Goal: Task Accomplishment & Management: Use online tool/utility

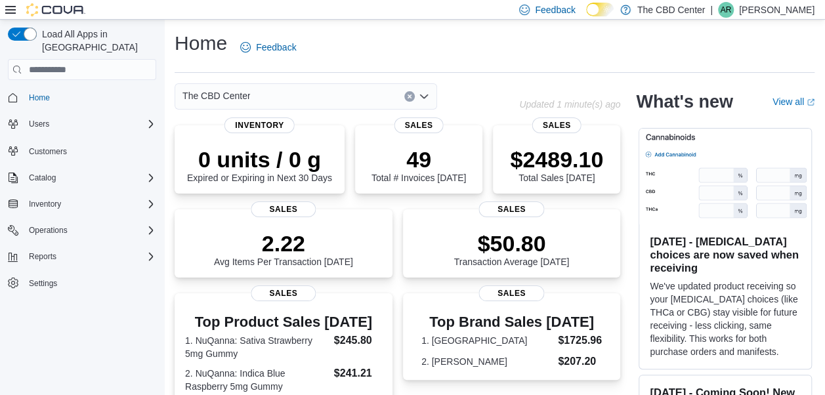
click at [424, 98] on icon "Open list of options" at bounding box center [424, 97] width 8 height 4
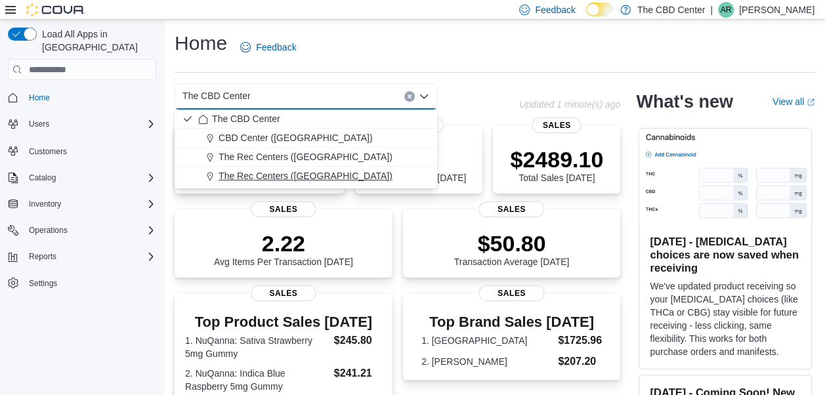
click at [295, 175] on span "The Rec Centers ([GEOGRAPHIC_DATA])" at bounding box center [306, 175] width 174 height 13
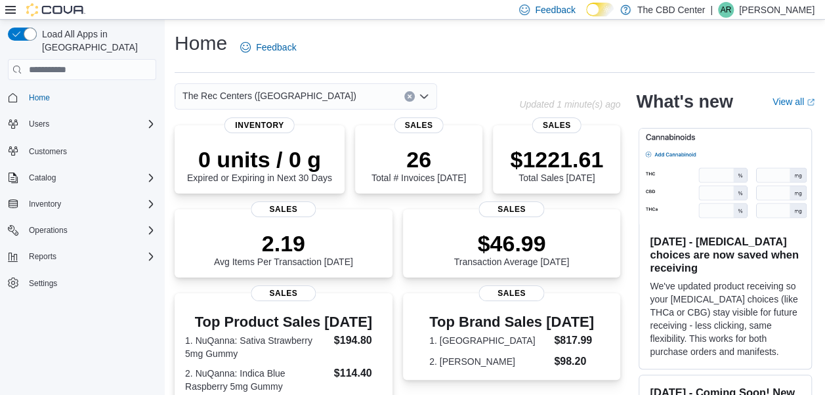
click at [425, 96] on icon "Open list of options" at bounding box center [424, 97] width 8 height 4
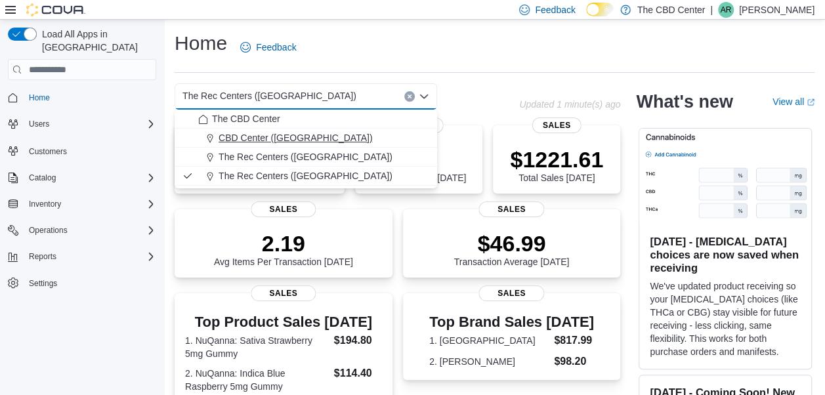
click at [341, 142] on div "CBD Center ([GEOGRAPHIC_DATA])" at bounding box center [313, 137] width 231 height 13
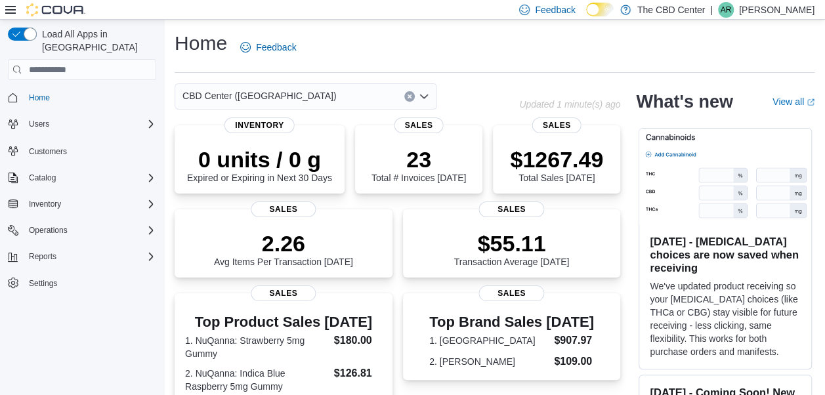
click at [427, 95] on icon "Open list of options" at bounding box center [424, 97] width 8 height 4
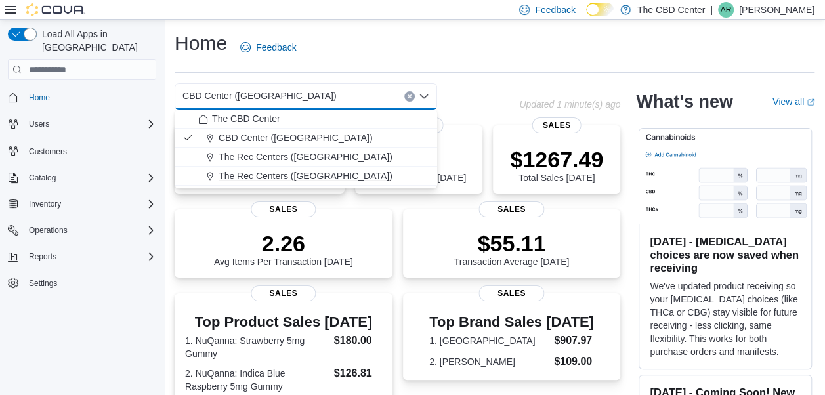
click at [339, 176] on div "The Rec Centers ([GEOGRAPHIC_DATA])" at bounding box center [313, 175] width 231 height 13
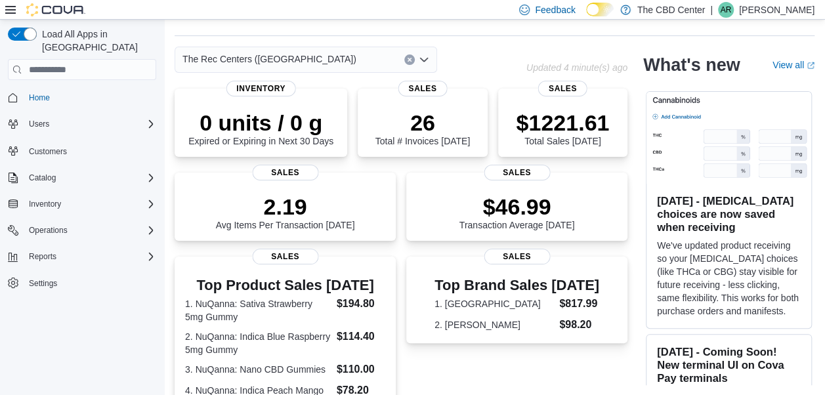
scroll to position [376, 0]
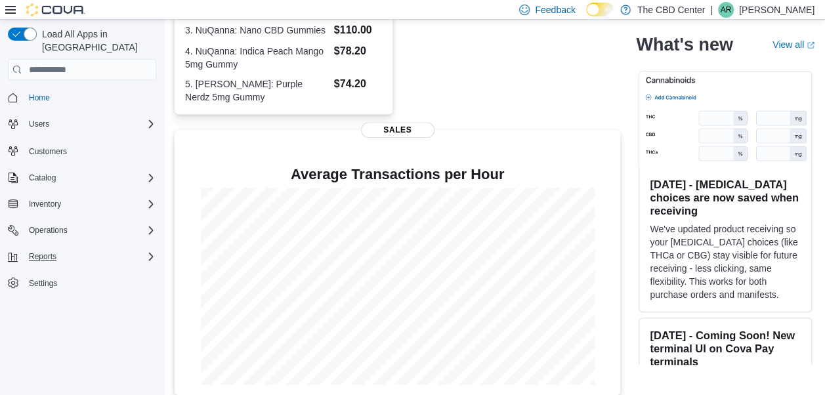
click at [131, 249] on div "Reports" at bounding box center [90, 257] width 133 height 16
click at [35, 285] on span "Reports" at bounding box center [38, 293] width 28 height 16
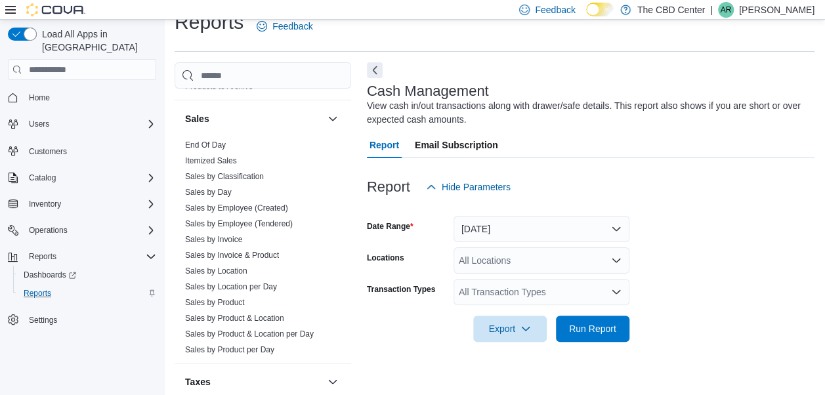
scroll to position [831, 0]
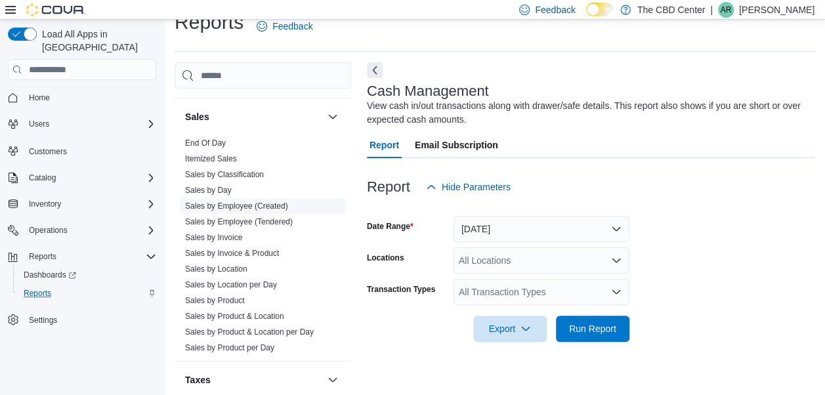
click at [234, 207] on link "Sales by Employee (Created)" at bounding box center [236, 205] width 103 height 9
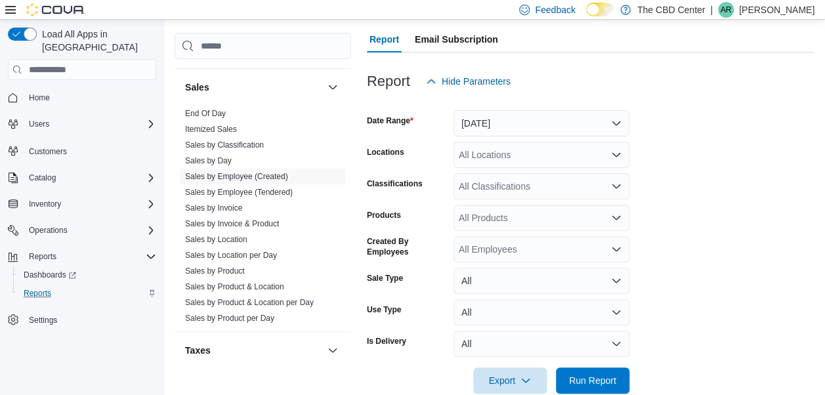
scroll to position [152, 0]
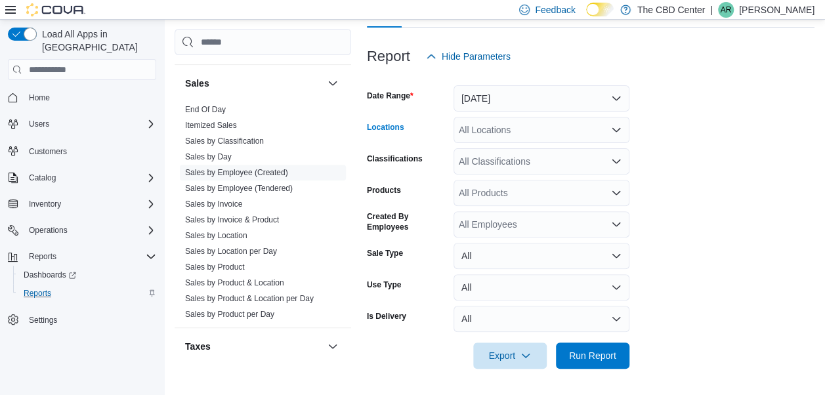
click at [543, 126] on div "All Locations" at bounding box center [541, 130] width 176 height 26
click at [612, 92] on button "[DATE]" at bounding box center [541, 98] width 176 height 26
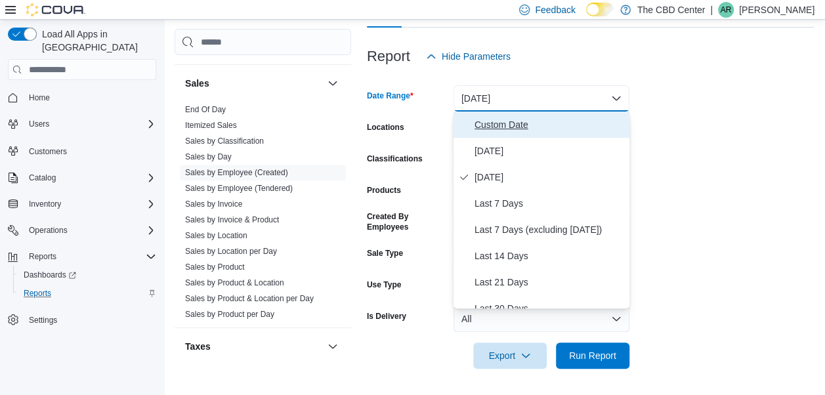
click at [513, 125] on span "Custom Date" at bounding box center [549, 125] width 150 height 16
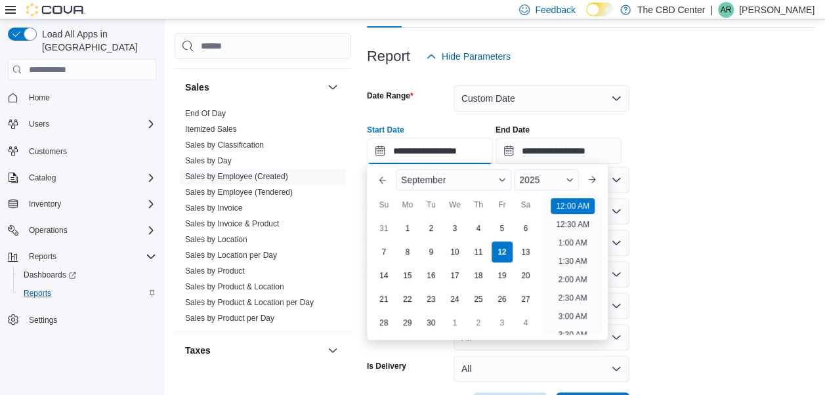
click at [409, 150] on input "**********" at bounding box center [430, 151] width 126 height 26
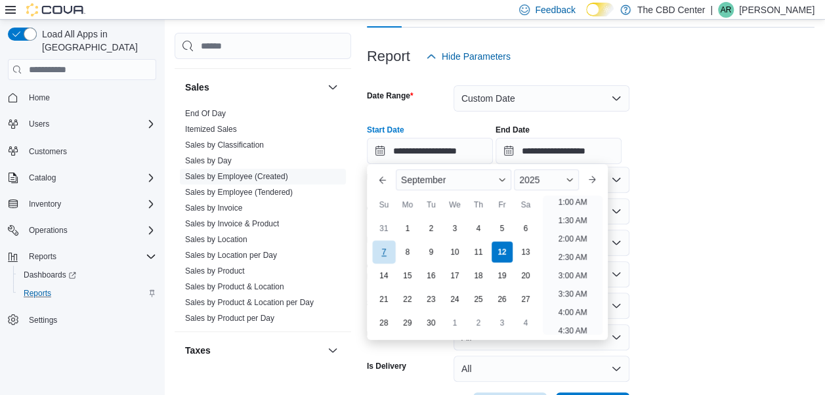
click at [385, 253] on div "7" at bounding box center [383, 251] width 23 height 23
type input "**********"
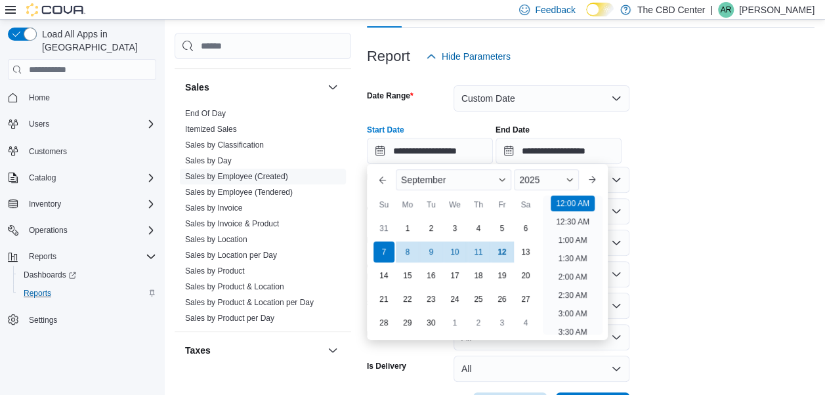
click at [686, 189] on form "**********" at bounding box center [591, 244] width 448 height 349
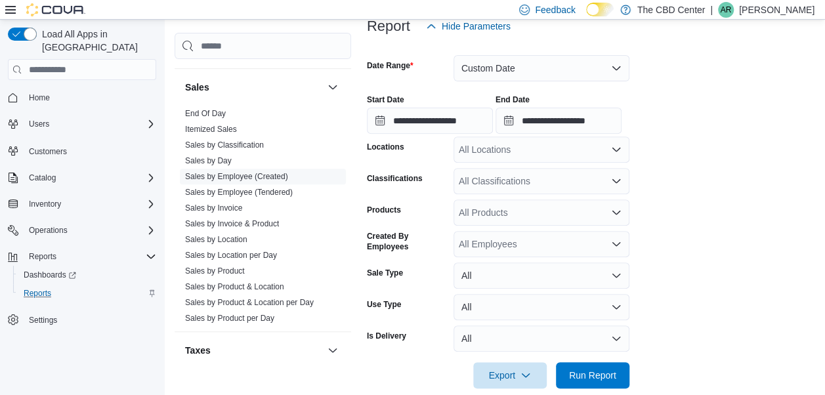
scroll to position [201, 0]
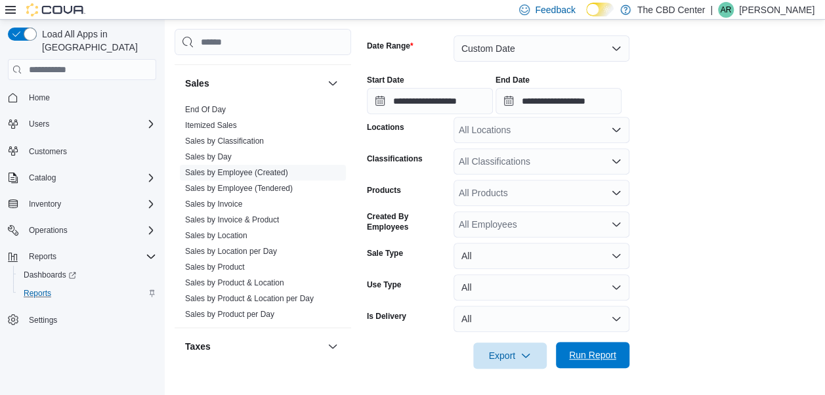
click at [587, 358] on span "Run Report" at bounding box center [592, 354] width 47 height 13
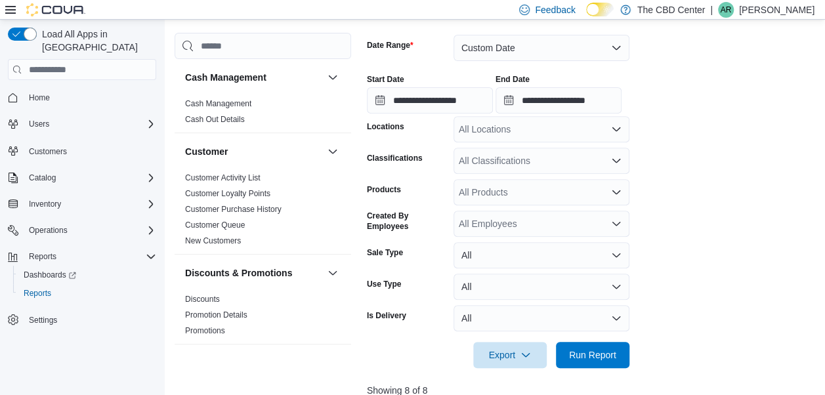
scroll to position [213, 0]
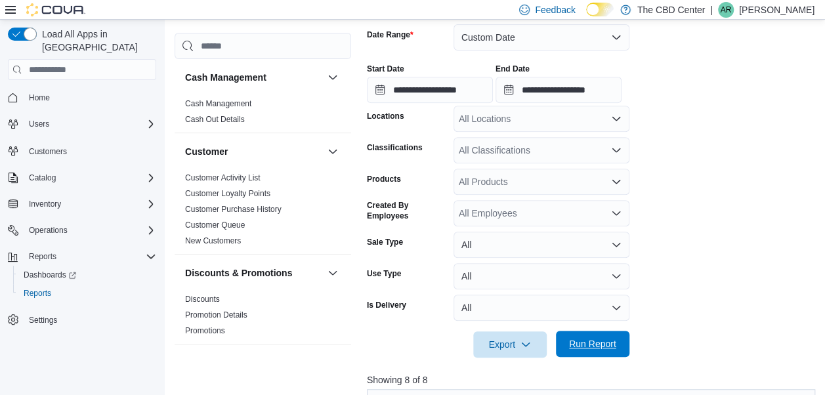
click at [577, 343] on span "Run Report" at bounding box center [592, 343] width 47 height 13
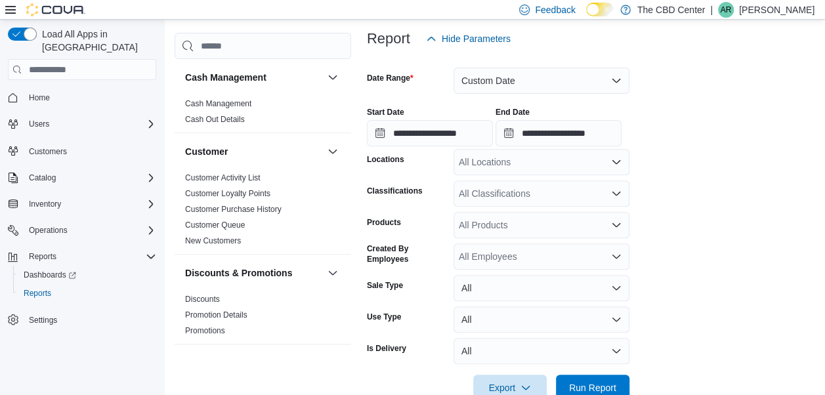
scroll to position [173, 0]
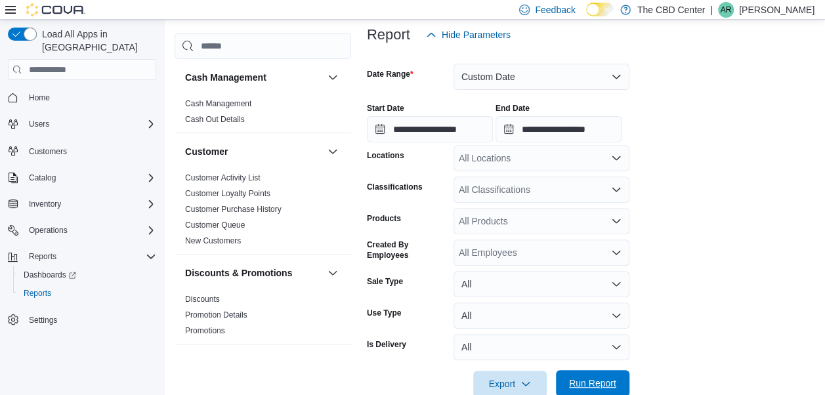
click at [596, 381] on span "Run Report" at bounding box center [592, 383] width 47 height 13
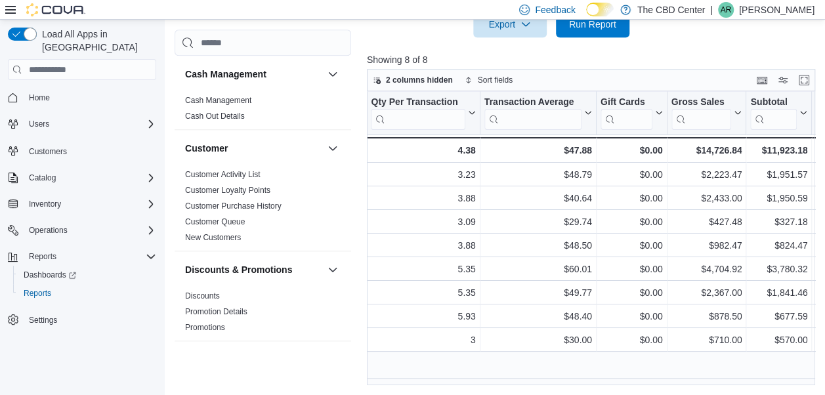
scroll to position [0, 0]
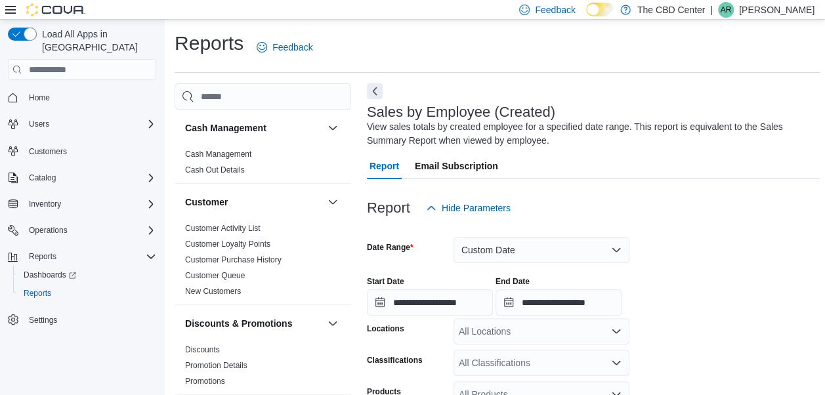
click at [62, 89] on span "Home" at bounding box center [90, 97] width 133 height 16
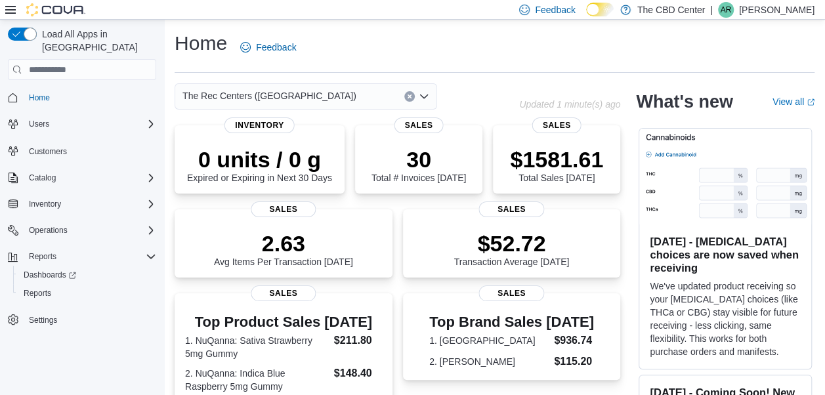
click at [427, 93] on icon "Open list of options" at bounding box center [424, 96] width 11 height 11
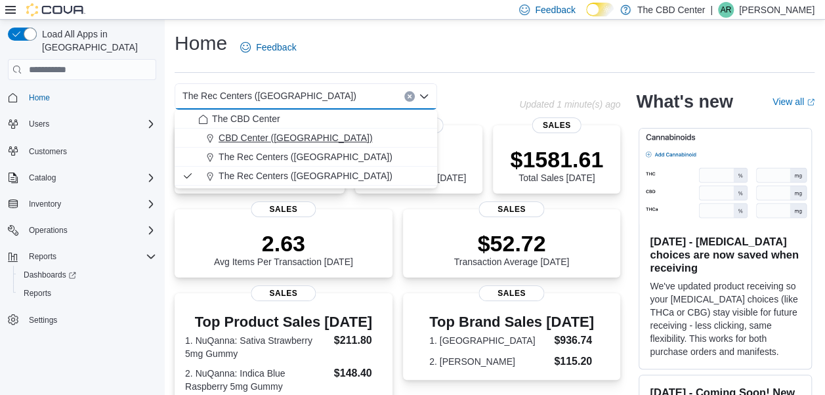
click at [323, 137] on div "CBD Center ([GEOGRAPHIC_DATA])" at bounding box center [313, 137] width 231 height 13
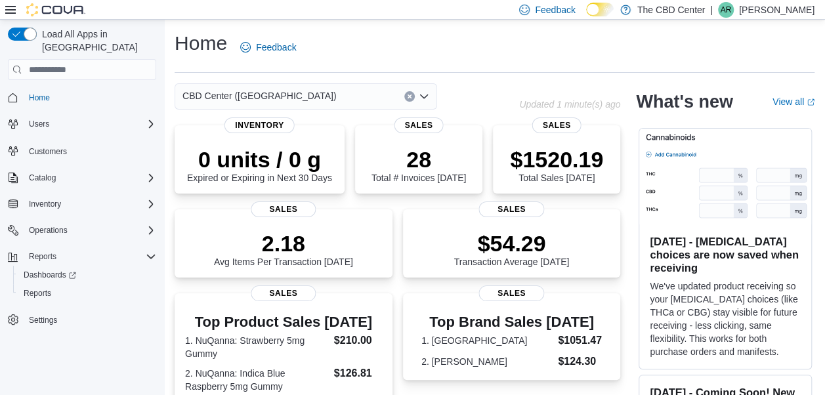
click at [427, 96] on icon "Open list of options" at bounding box center [424, 97] width 8 height 4
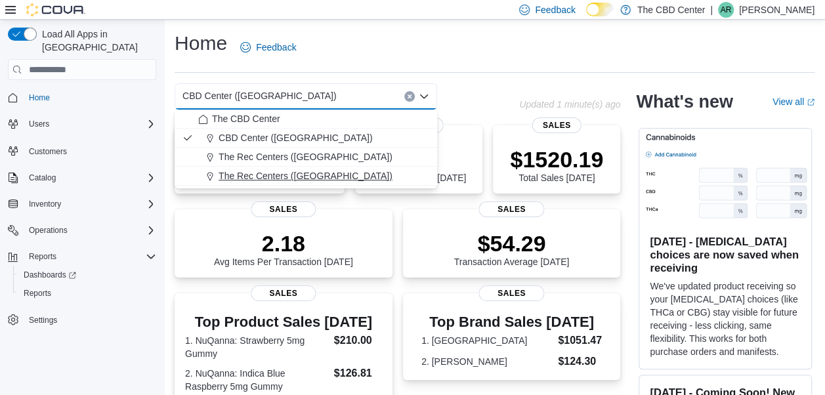
click at [299, 179] on span "The Rec Centers ([GEOGRAPHIC_DATA])" at bounding box center [306, 175] width 174 height 13
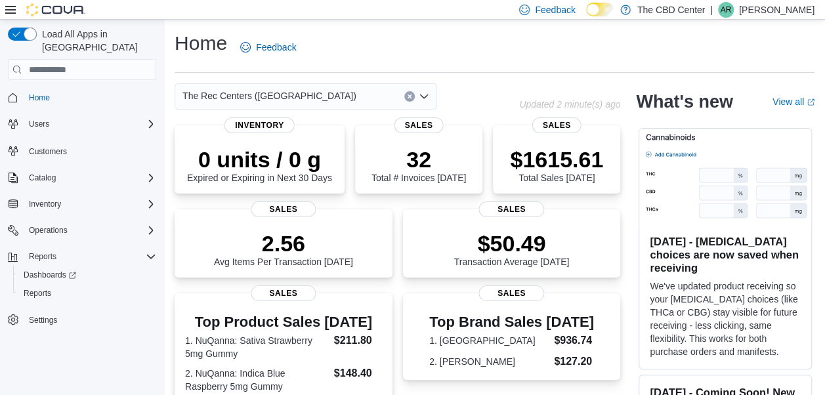
click at [425, 93] on icon "Open list of options" at bounding box center [424, 96] width 11 height 11
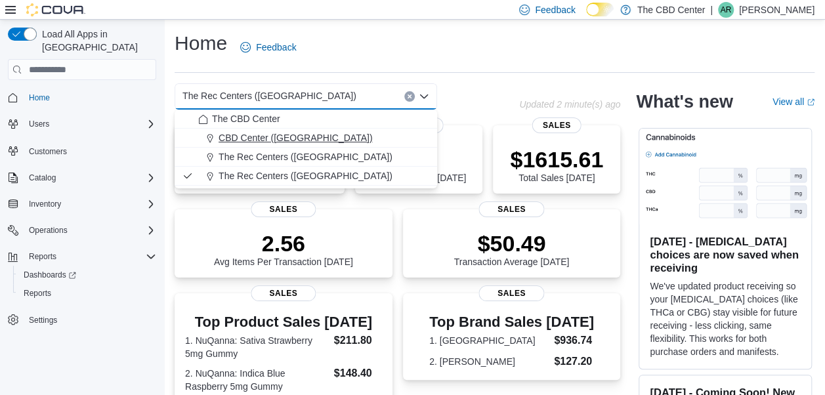
click at [347, 133] on div "CBD Center ([GEOGRAPHIC_DATA])" at bounding box center [313, 137] width 231 height 13
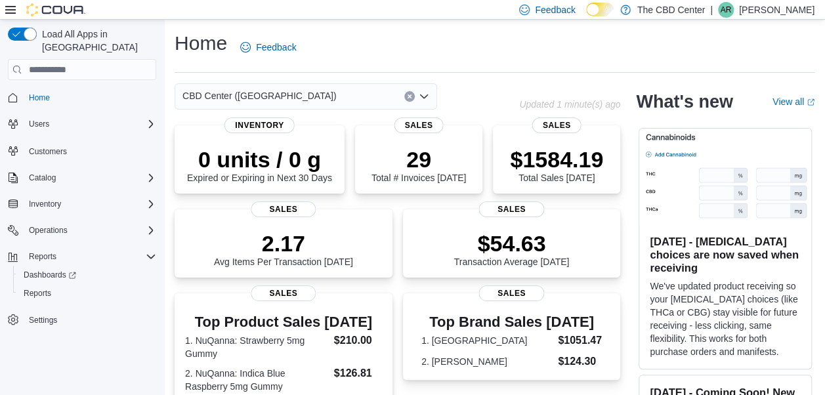
click at [427, 97] on icon "Open list of options" at bounding box center [424, 96] width 11 height 11
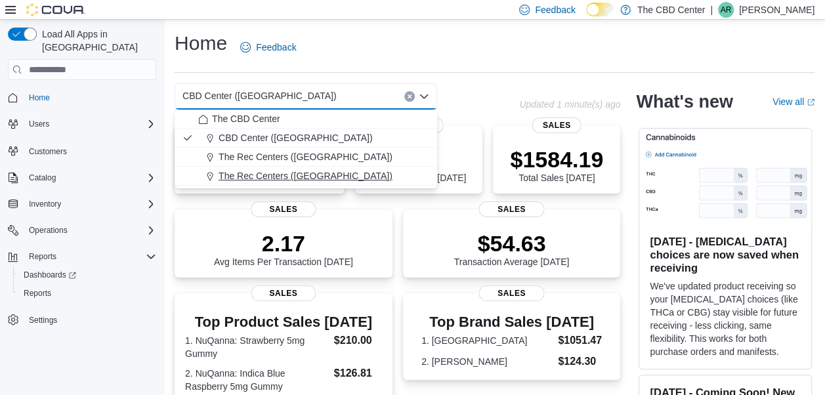
click at [360, 173] on div "The Rec Centers ([GEOGRAPHIC_DATA])" at bounding box center [313, 175] width 231 height 13
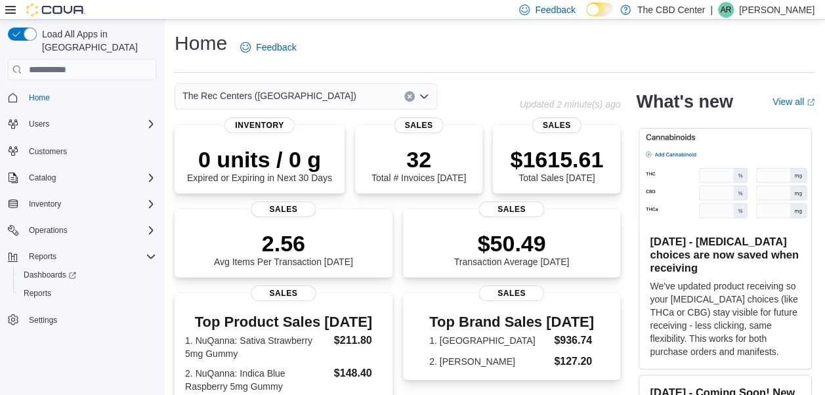
click at [428, 95] on icon "Open list of options" at bounding box center [424, 97] width 8 height 4
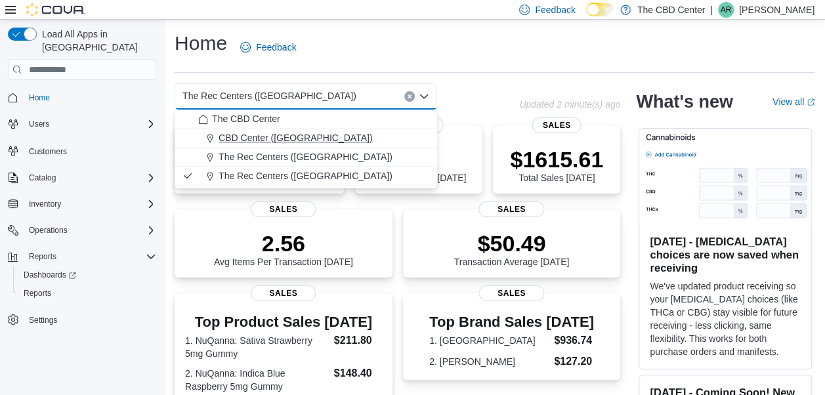
click at [333, 138] on div "CBD Center ([GEOGRAPHIC_DATA])" at bounding box center [313, 137] width 231 height 13
